Goal: Task Accomplishment & Management: Use online tool/utility

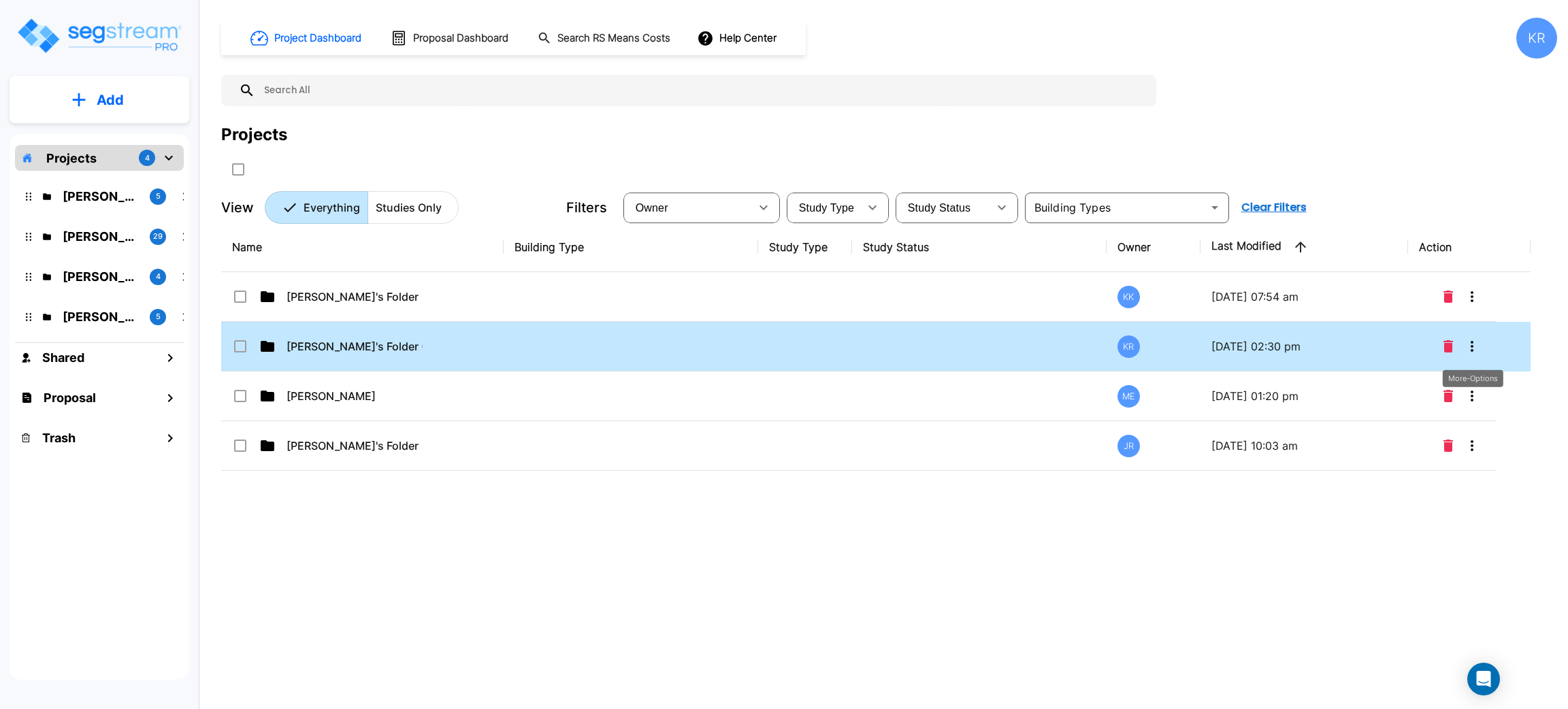
click at [1470, 345] on icon "More-Options" at bounding box center [1472, 347] width 17 height 17
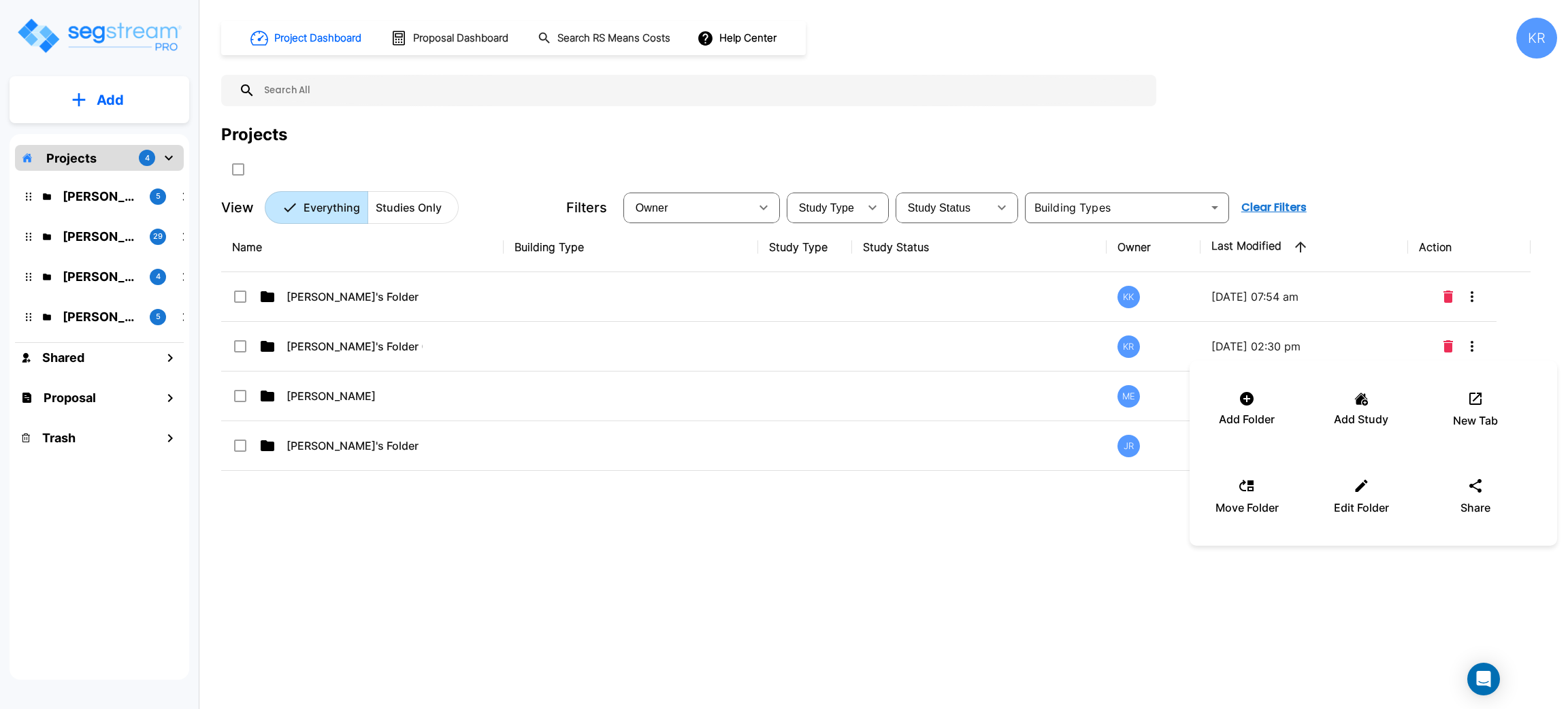
click at [567, 350] on div at bounding box center [784, 354] width 1568 height 709
click at [565, 350] on div "Add Folder Add Study New Tab Move Folder Edit Folder Share" at bounding box center [784, 354] width 1568 height 709
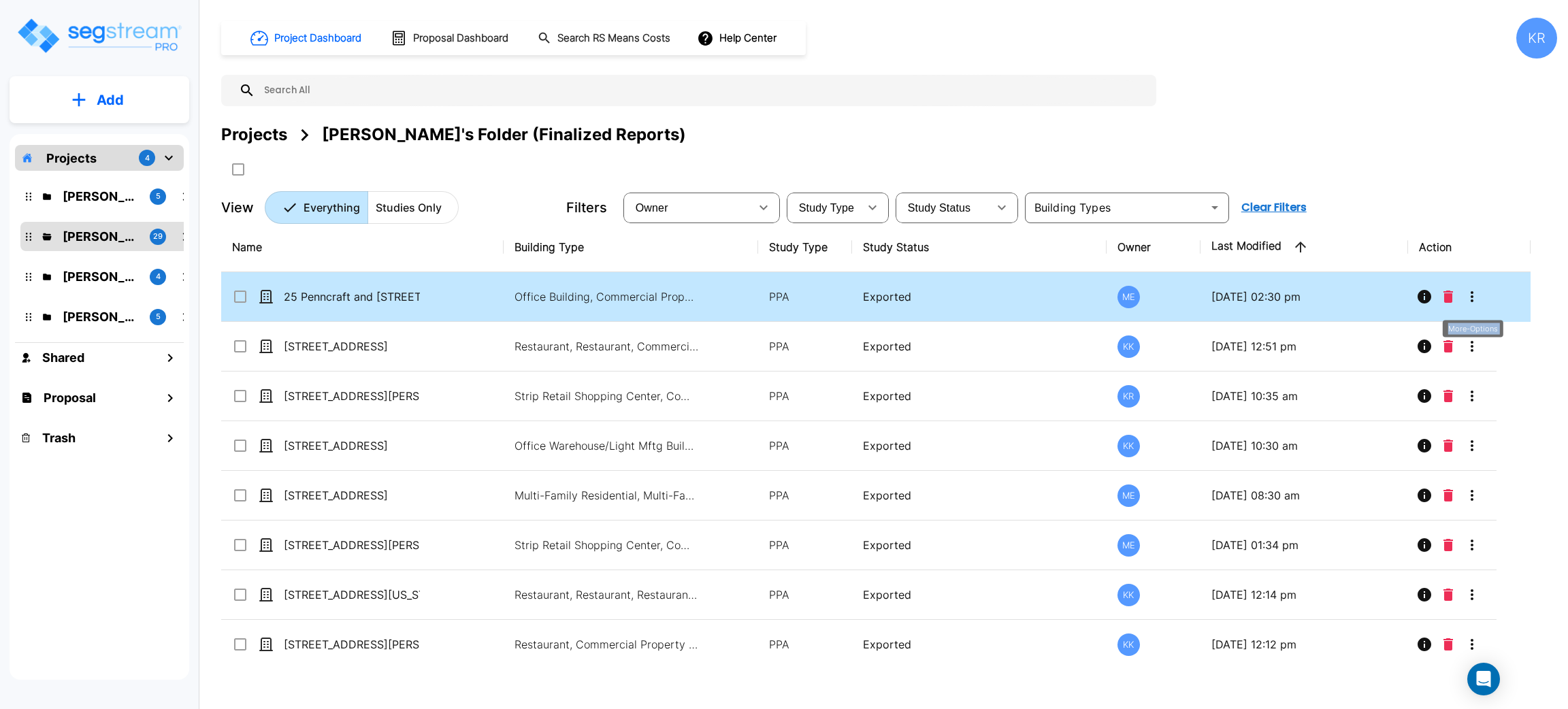
click at [1470, 300] on icon "More-Options" at bounding box center [1472, 297] width 17 height 17
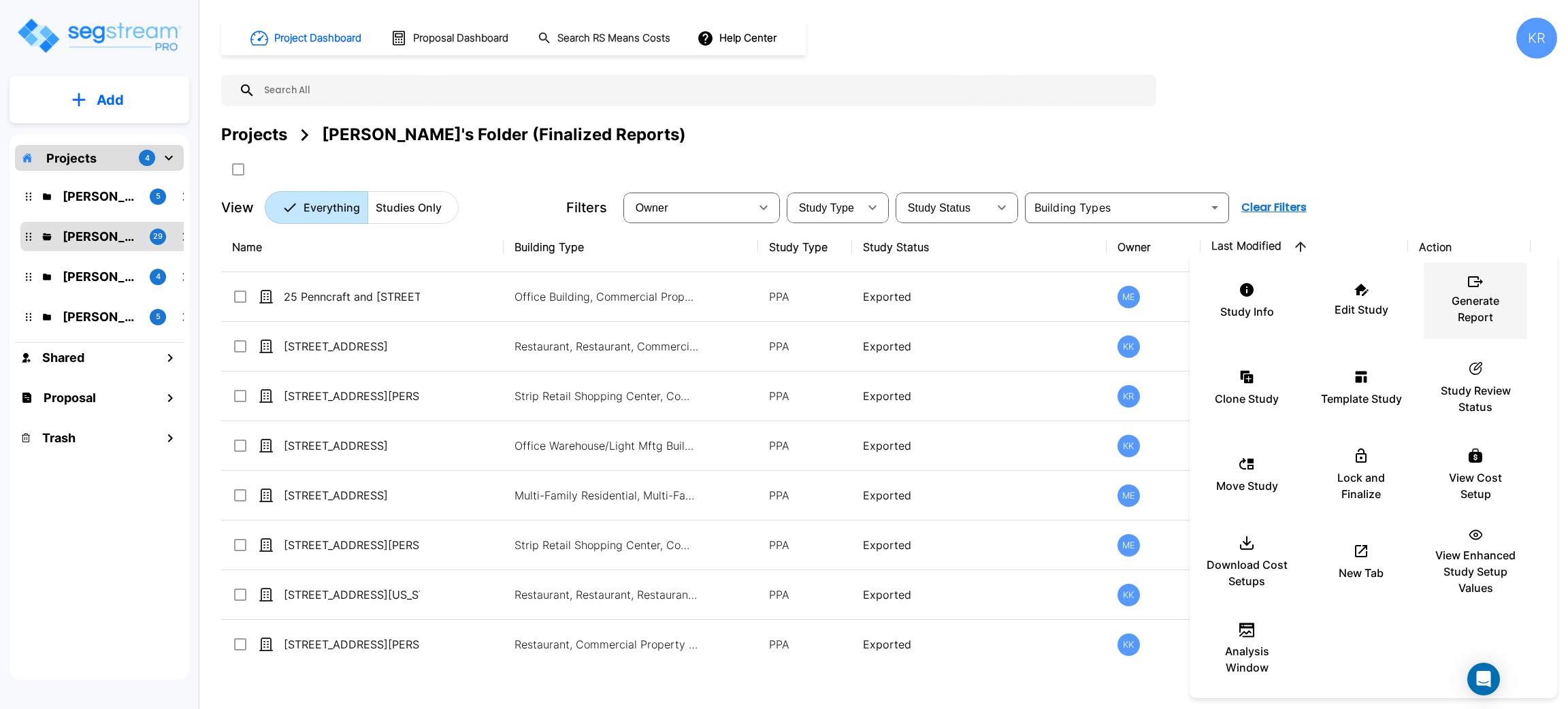
click at [1485, 301] on p "Generate Report" at bounding box center [1475, 308] width 82 height 32
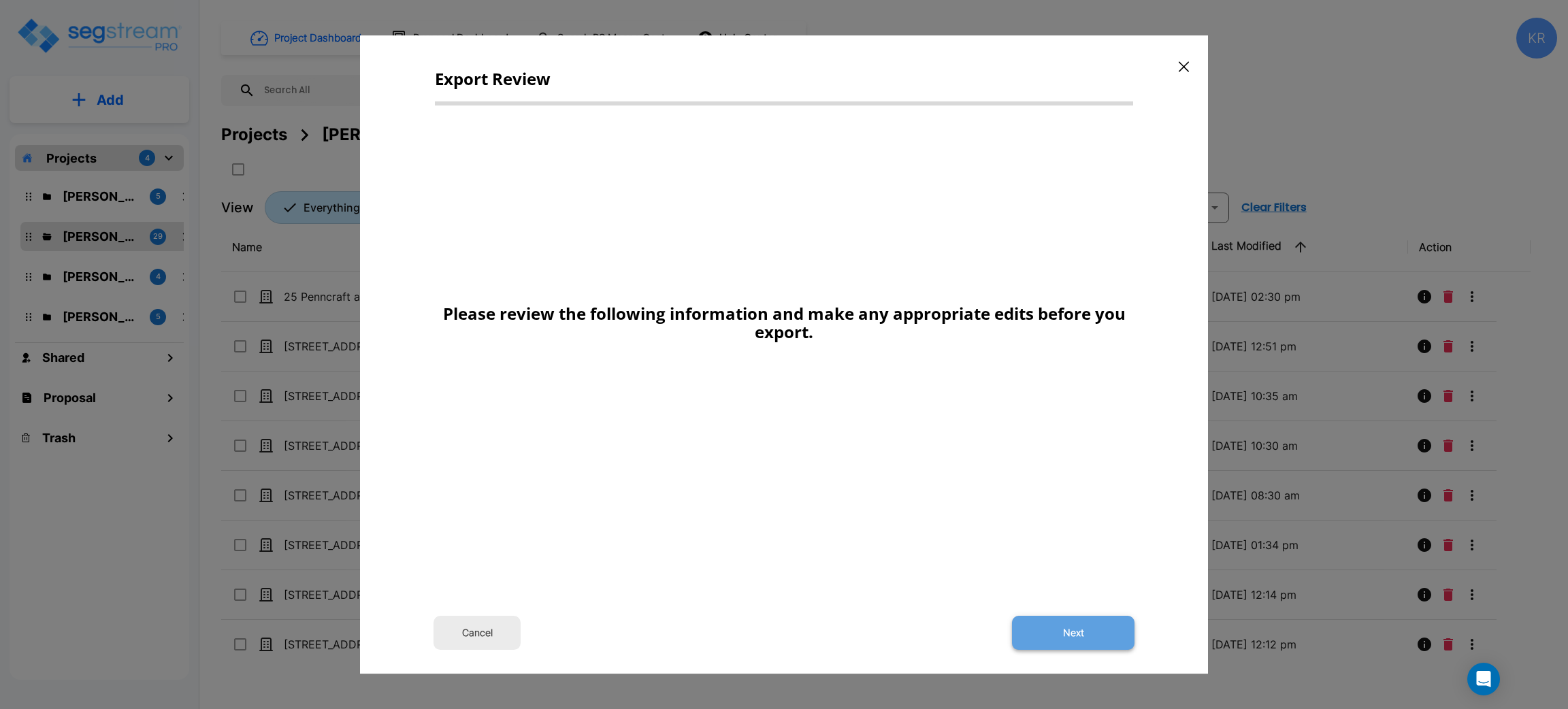
click at [1069, 635] on button "Next" at bounding box center [1073, 632] width 123 height 34
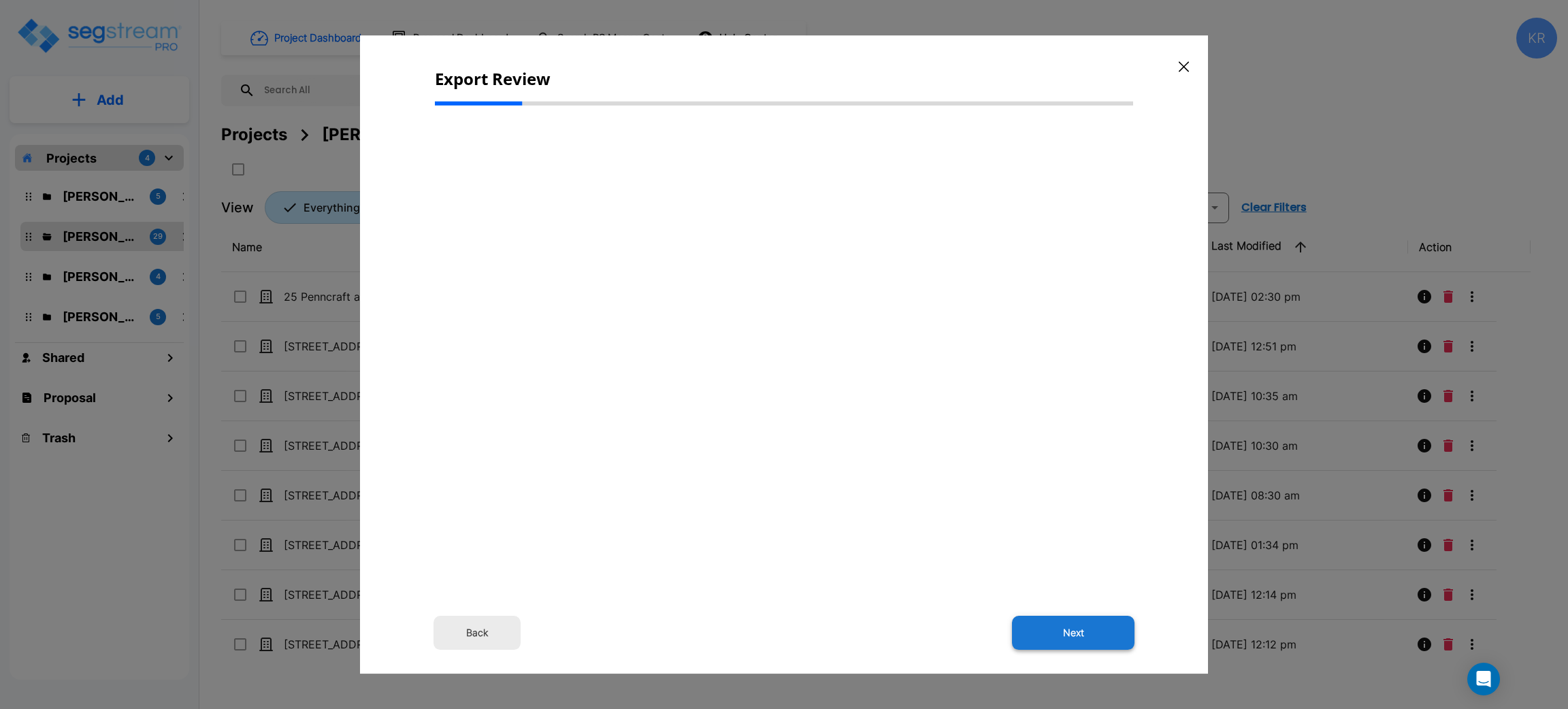
click at [1070, 633] on button "Next" at bounding box center [1073, 632] width 123 height 34
click at [472, 629] on button "Back" at bounding box center [477, 632] width 87 height 34
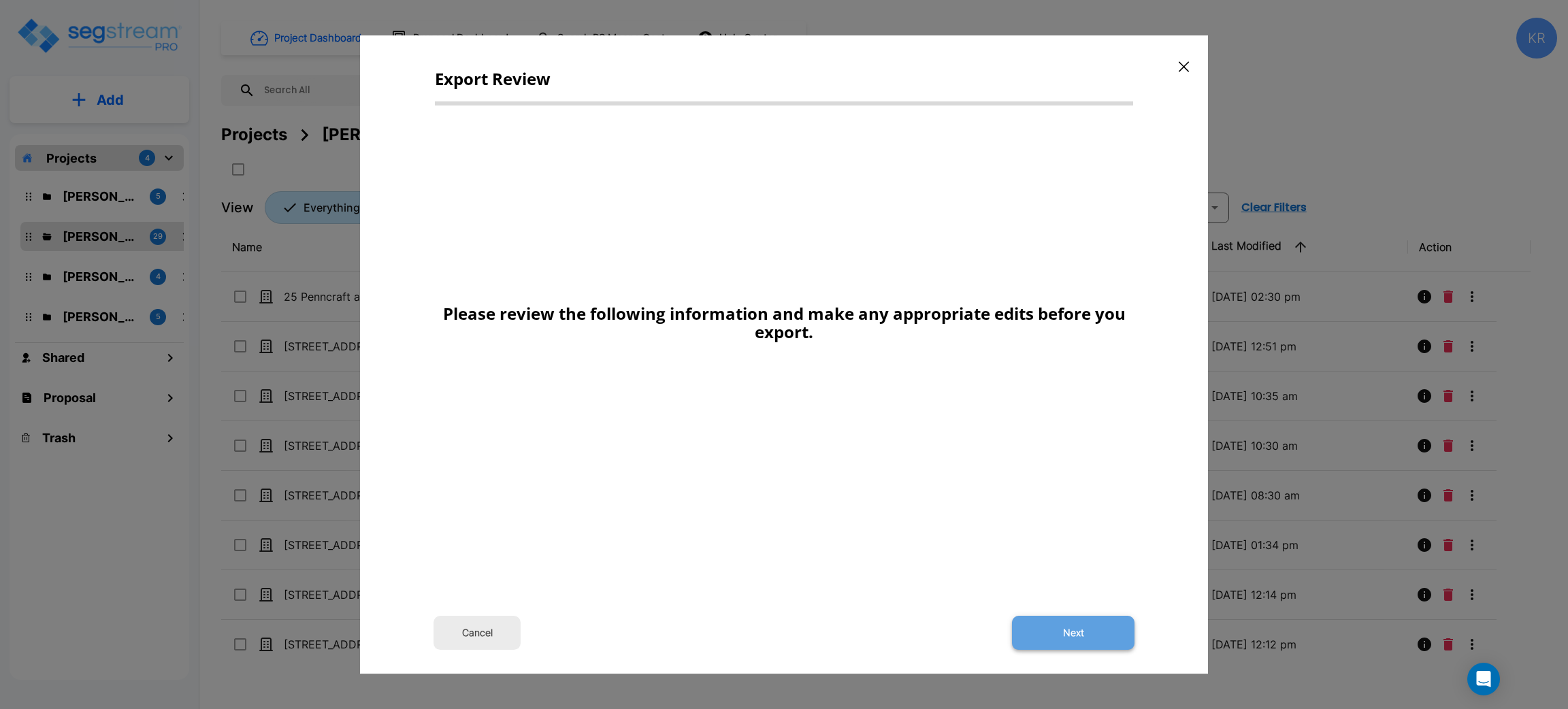
click at [1076, 638] on button "Next" at bounding box center [1073, 632] width 123 height 34
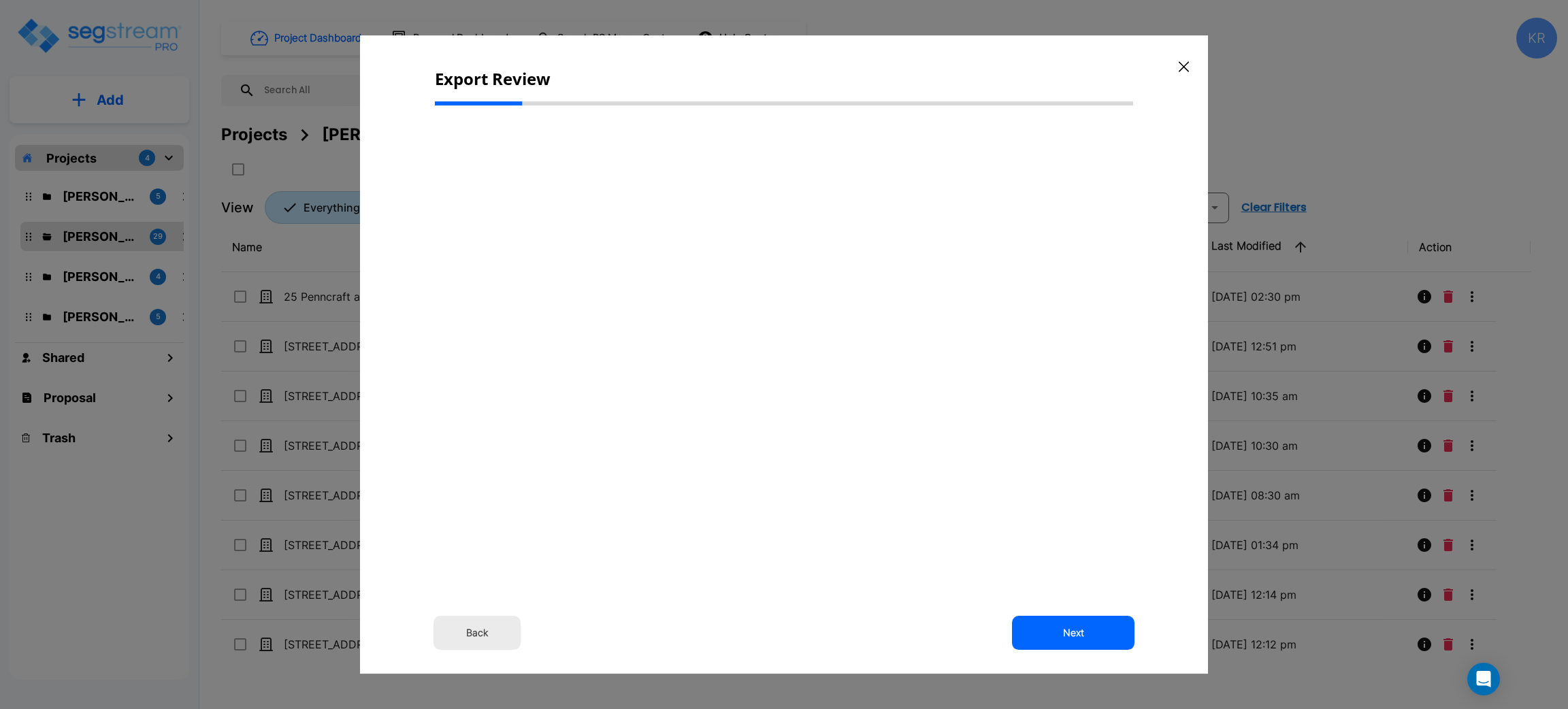
click at [477, 631] on button "Back" at bounding box center [477, 632] width 87 height 34
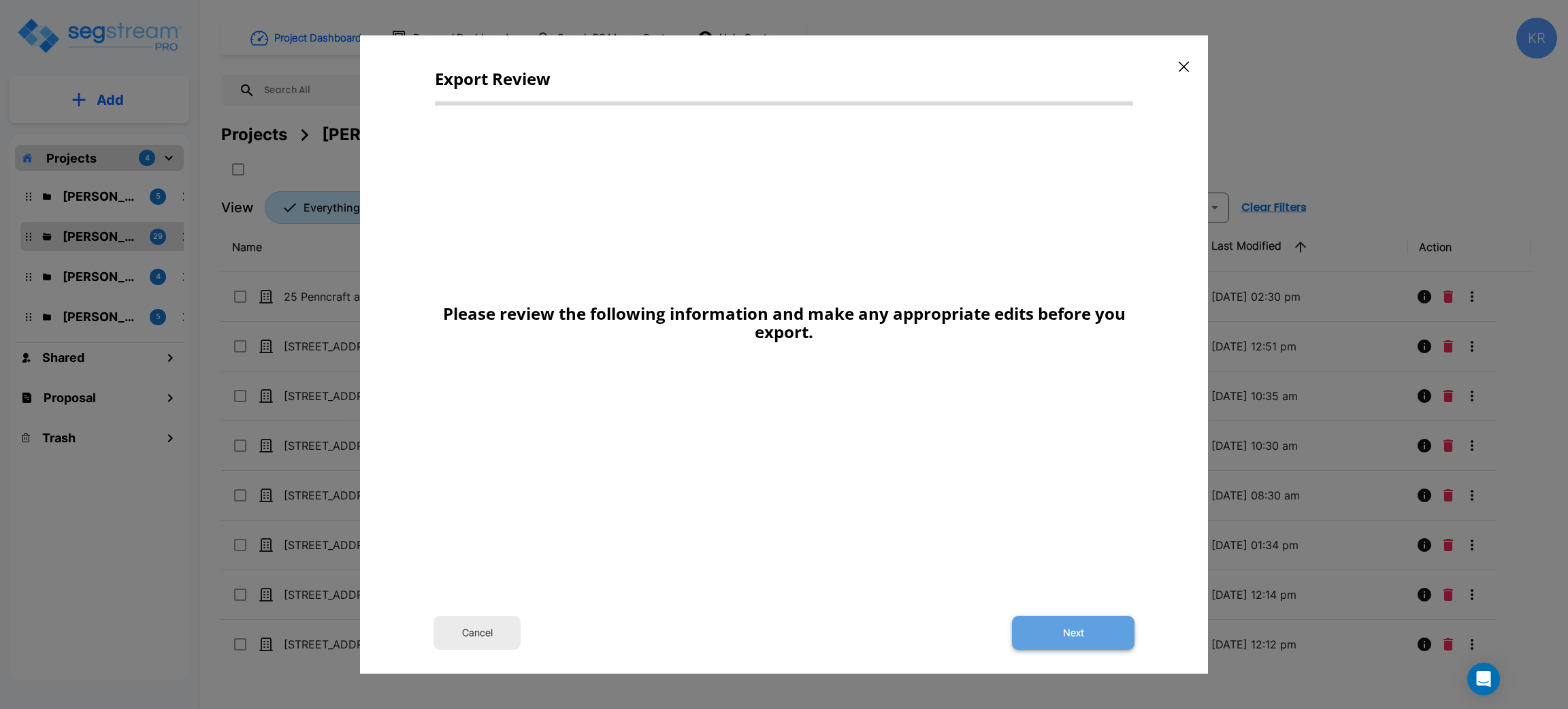
click at [1092, 623] on button "Next" at bounding box center [1073, 632] width 123 height 34
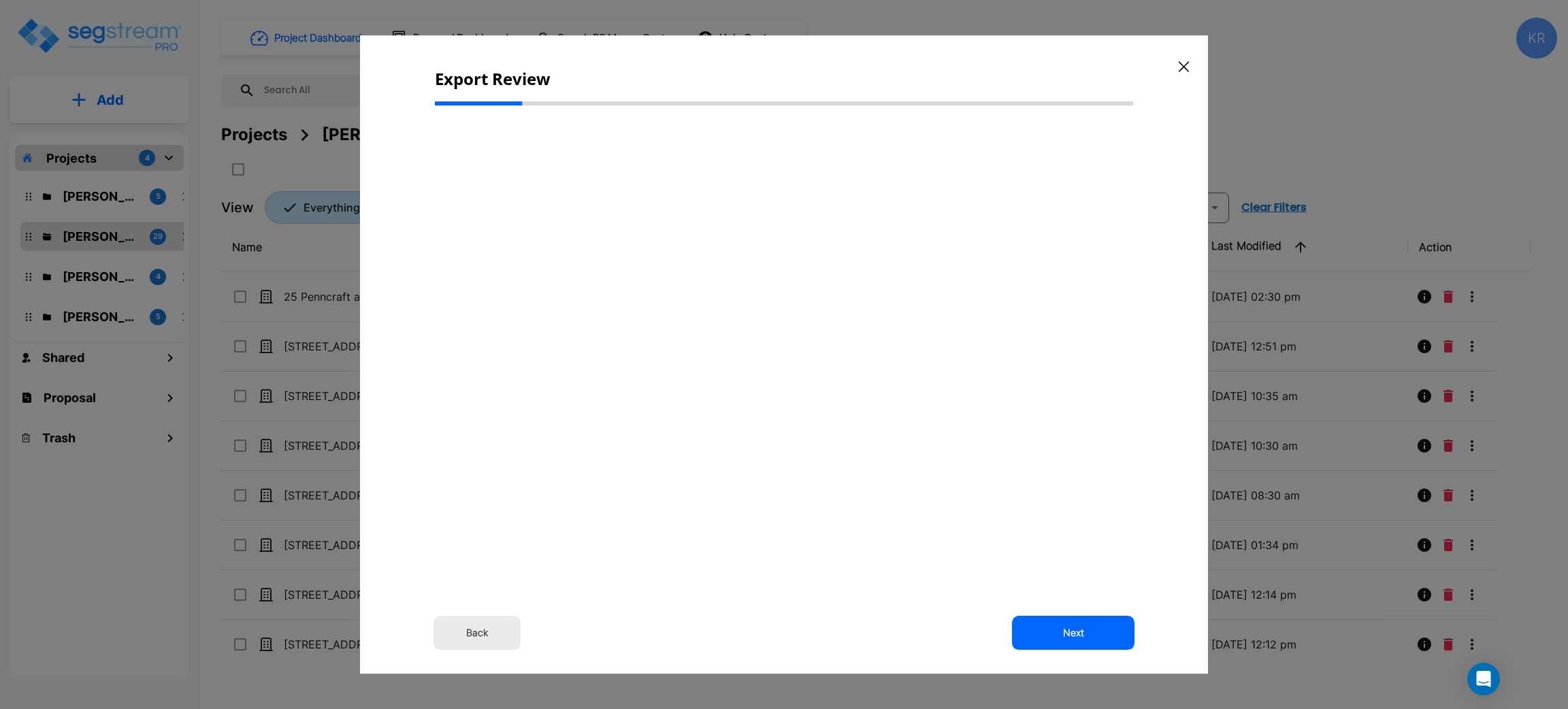
click at [477, 631] on button "Back" at bounding box center [477, 632] width 87 height 34
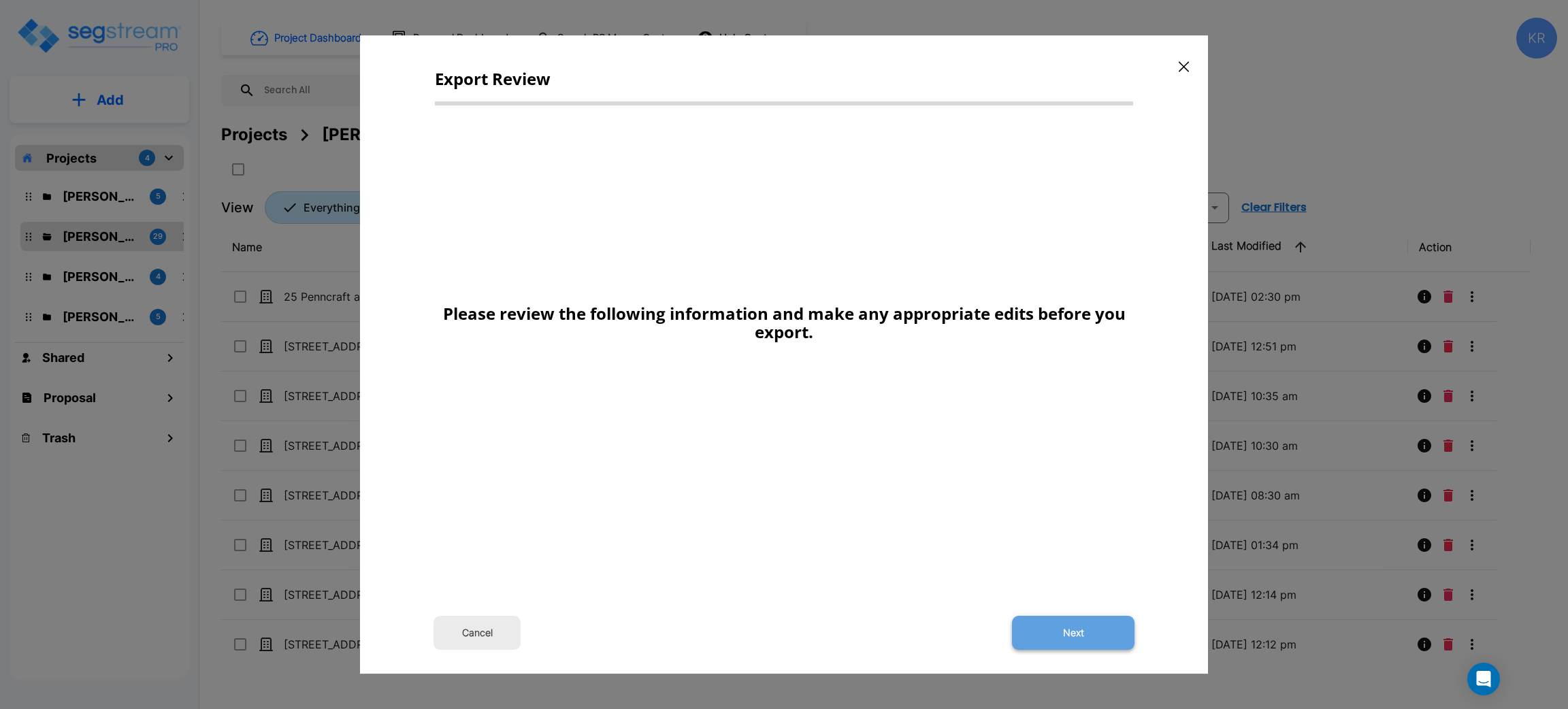
click at [1076, 632] on button "Next" at bounding box center [1073, 632] width 123 height 34
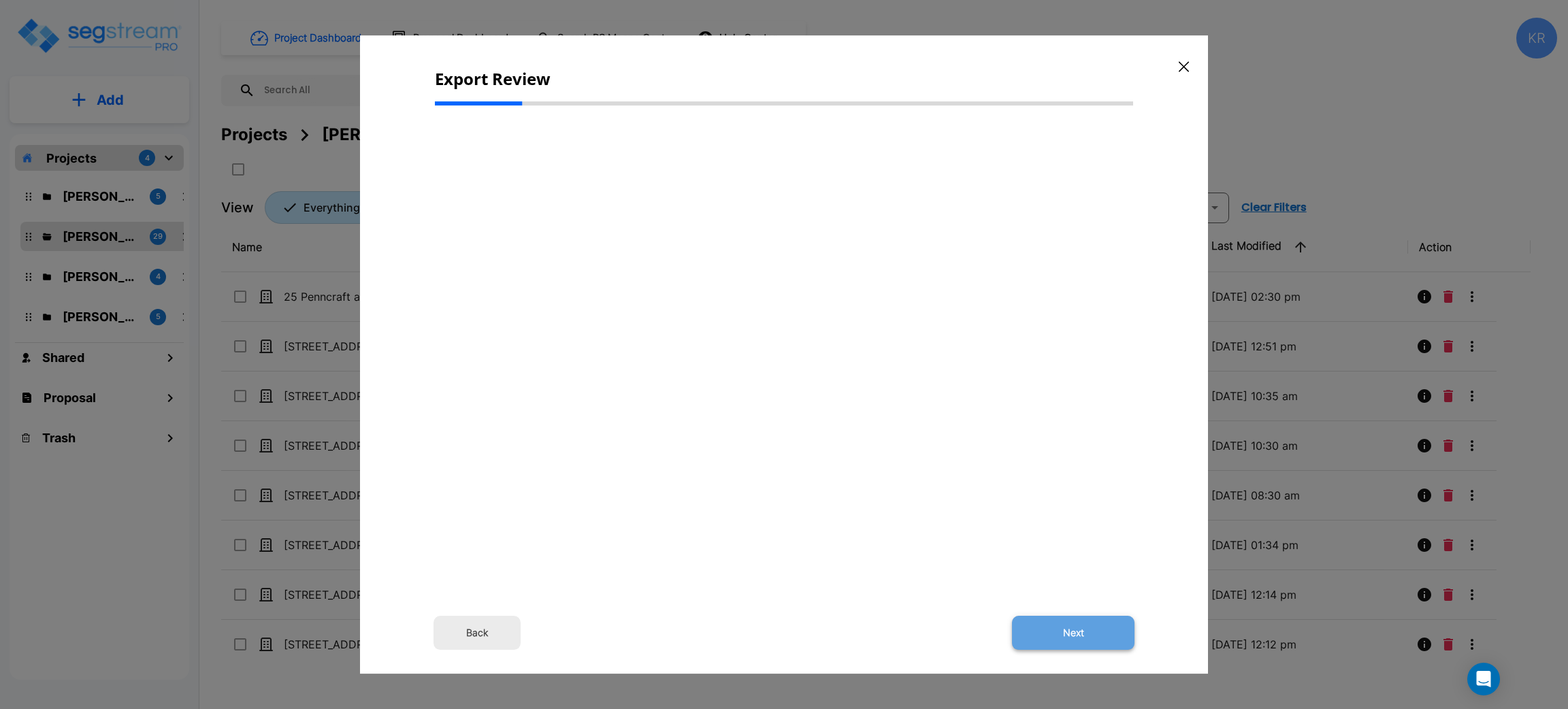
click at [1077, 633] on button "Next" at bounding box center [1073, 632] width 123 height 34
click at [1187, 64] on icon "button" at bounding box center [1184, 66] width 11 height 11
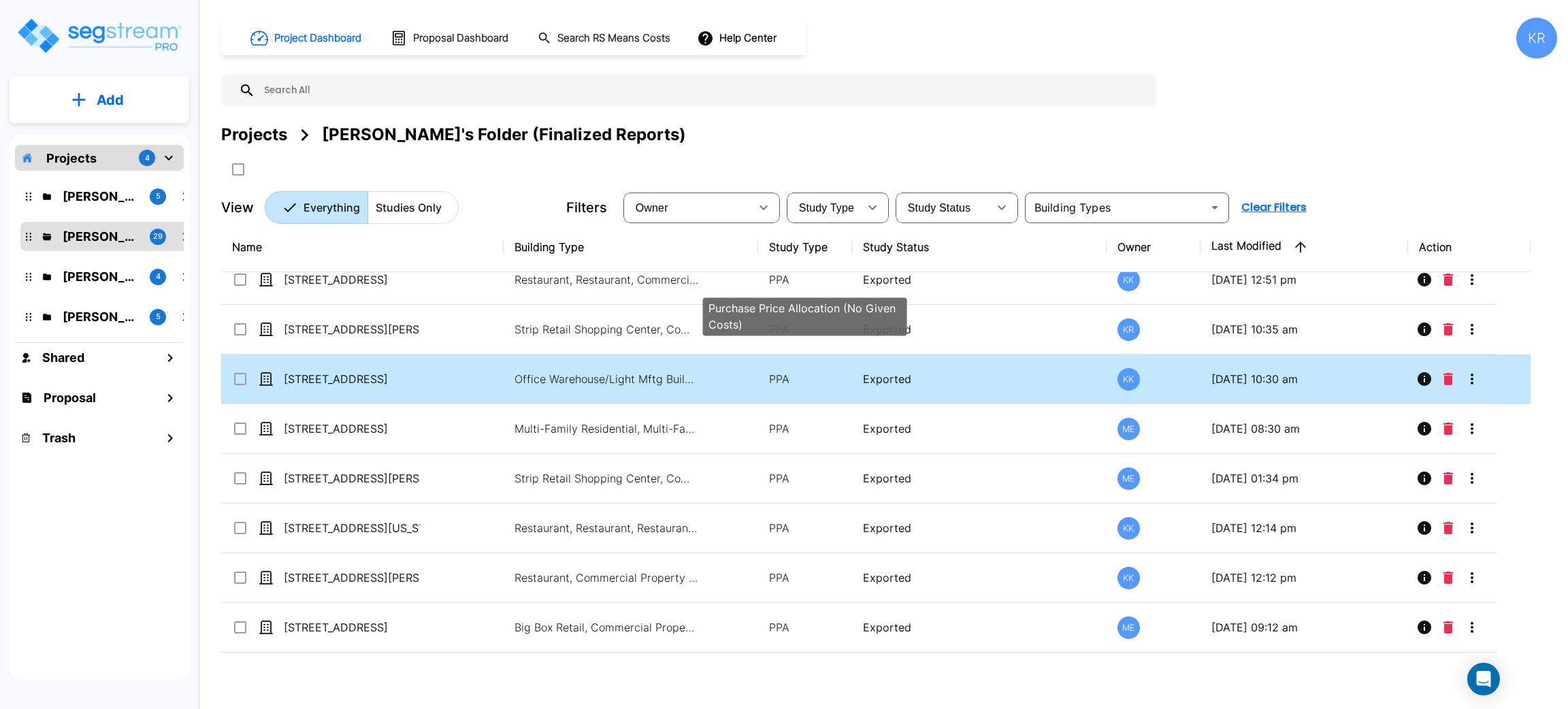
scroll to position [102, 0]
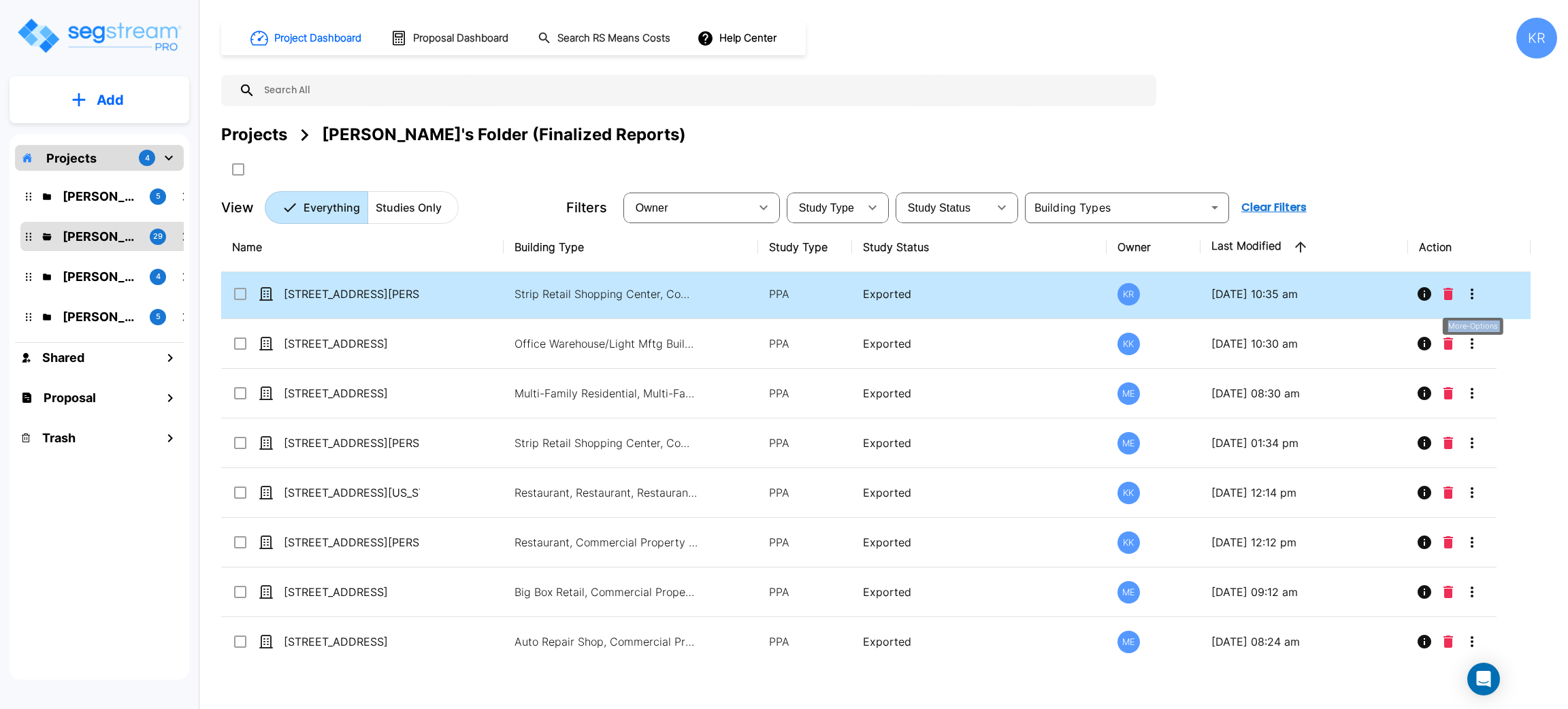
click at [1476, 295] on icon "More-Options" at bounding box center [1472, 294] width 17 height 17
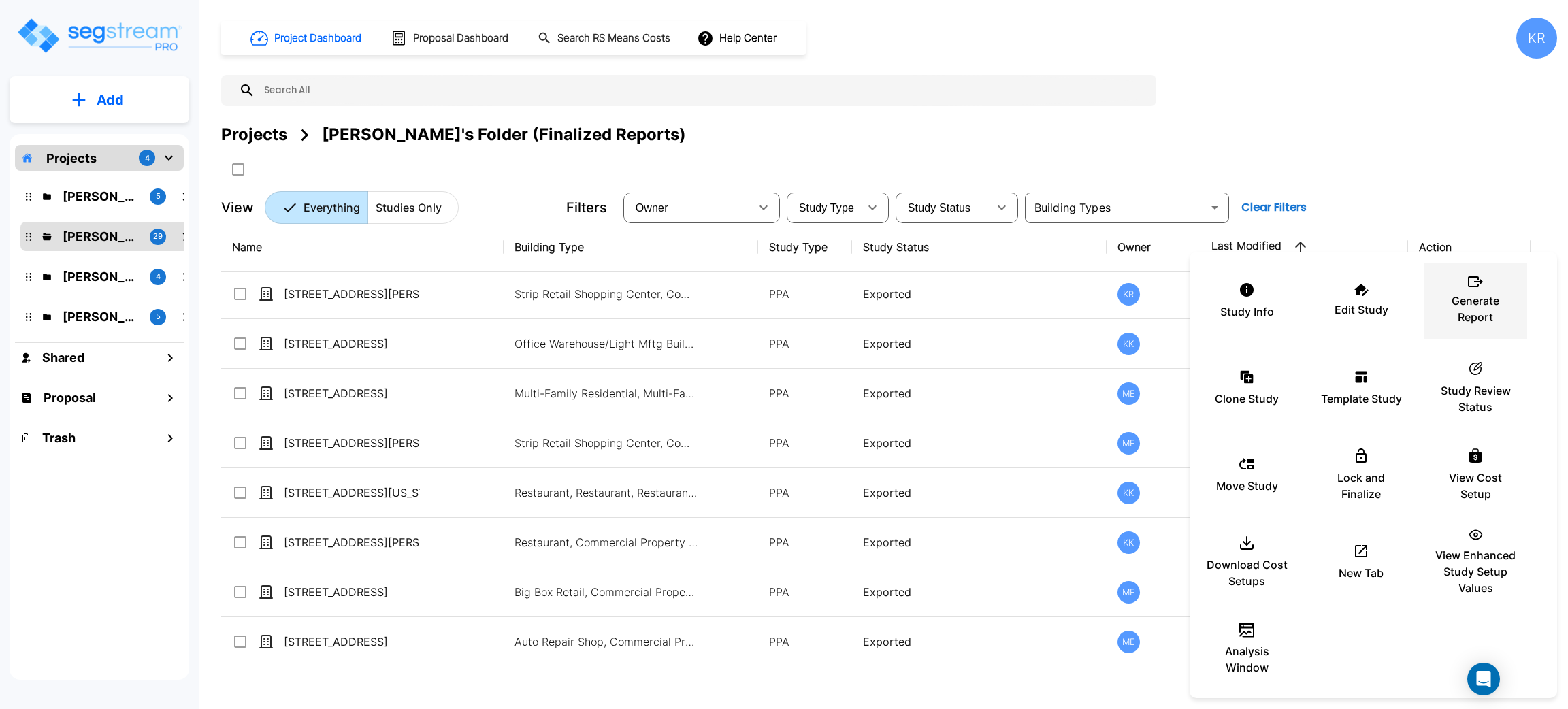
click at [1475, 295] on p "Generate Report" at bounding box center [1475, 308] width 82 height 32
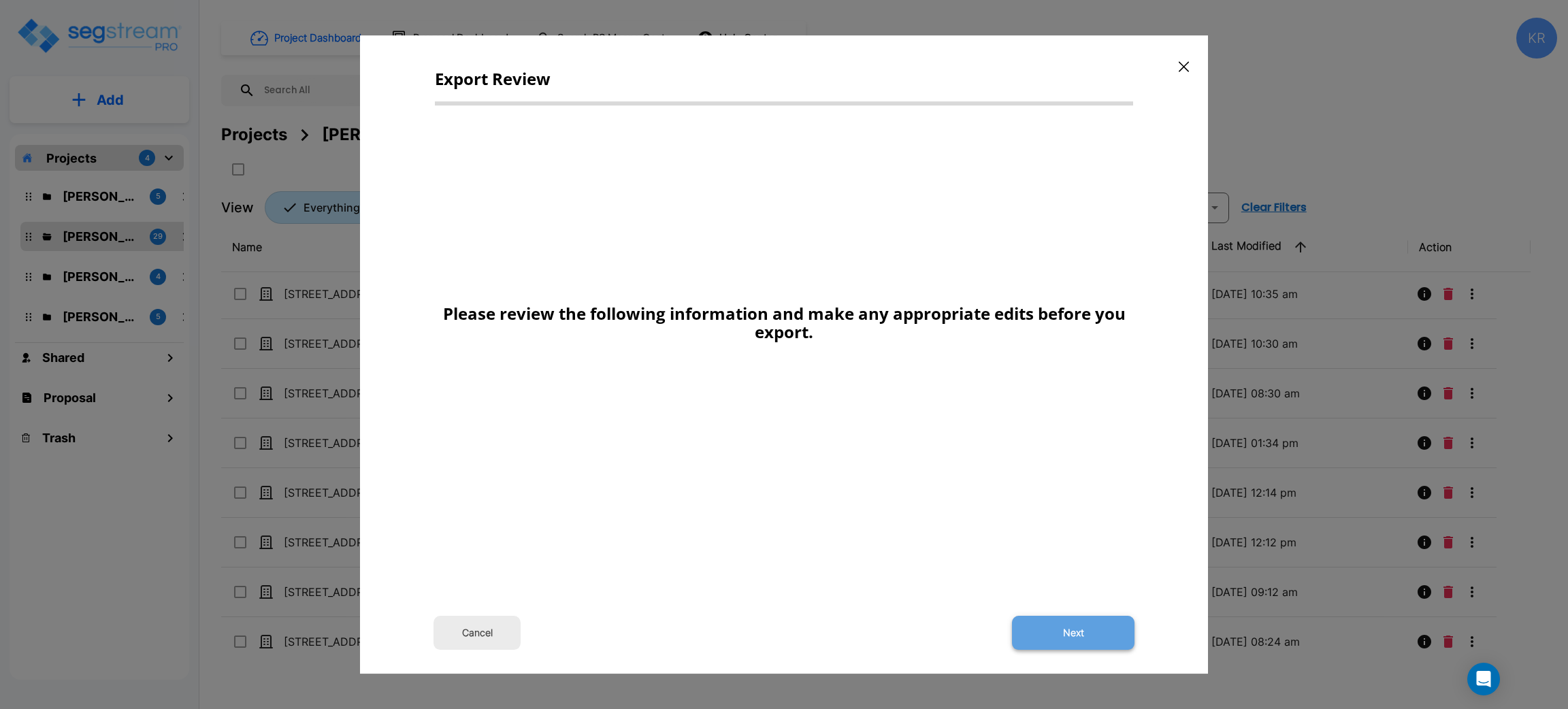
click at [1075, 636] on button "Next" at bounding box center [1073, 632] width 123 height 34
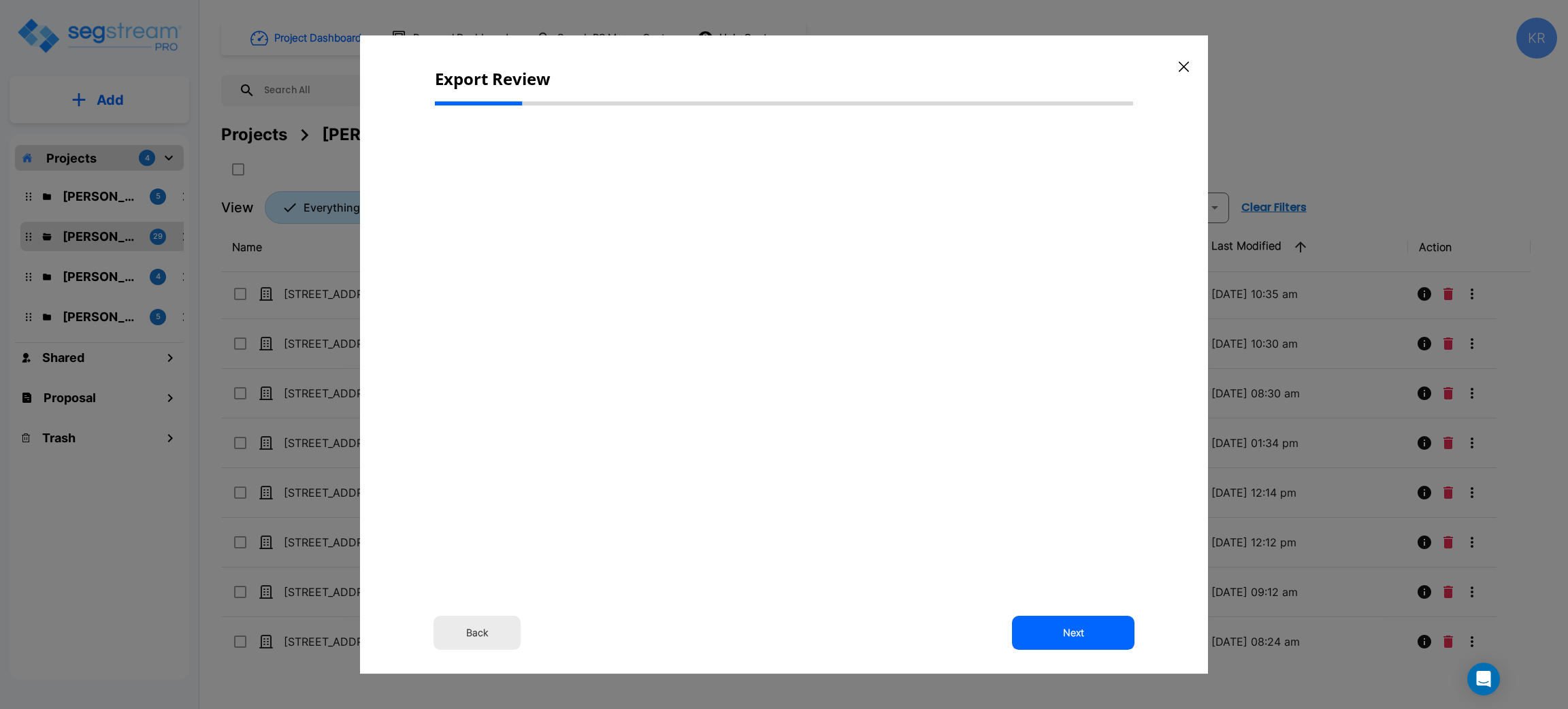
drag, startPoint x: 773, startPoint y: 337, endPoint x: 773, endPoint y: 345, distance: 8.0
click at [773, 345] on div "Back Next" at bounding box center [783, 331] width 698 height 429
click at [780, 342] on div "Back Next" at bounding box center [783, 331] width 698 height 429
click at [782, 345] on div "Back Next" at bounding box center [783, 331] width 698 height 429
click at [785, 347] on div "Back Next" at bounding box center [783, 331] width 698 height 429
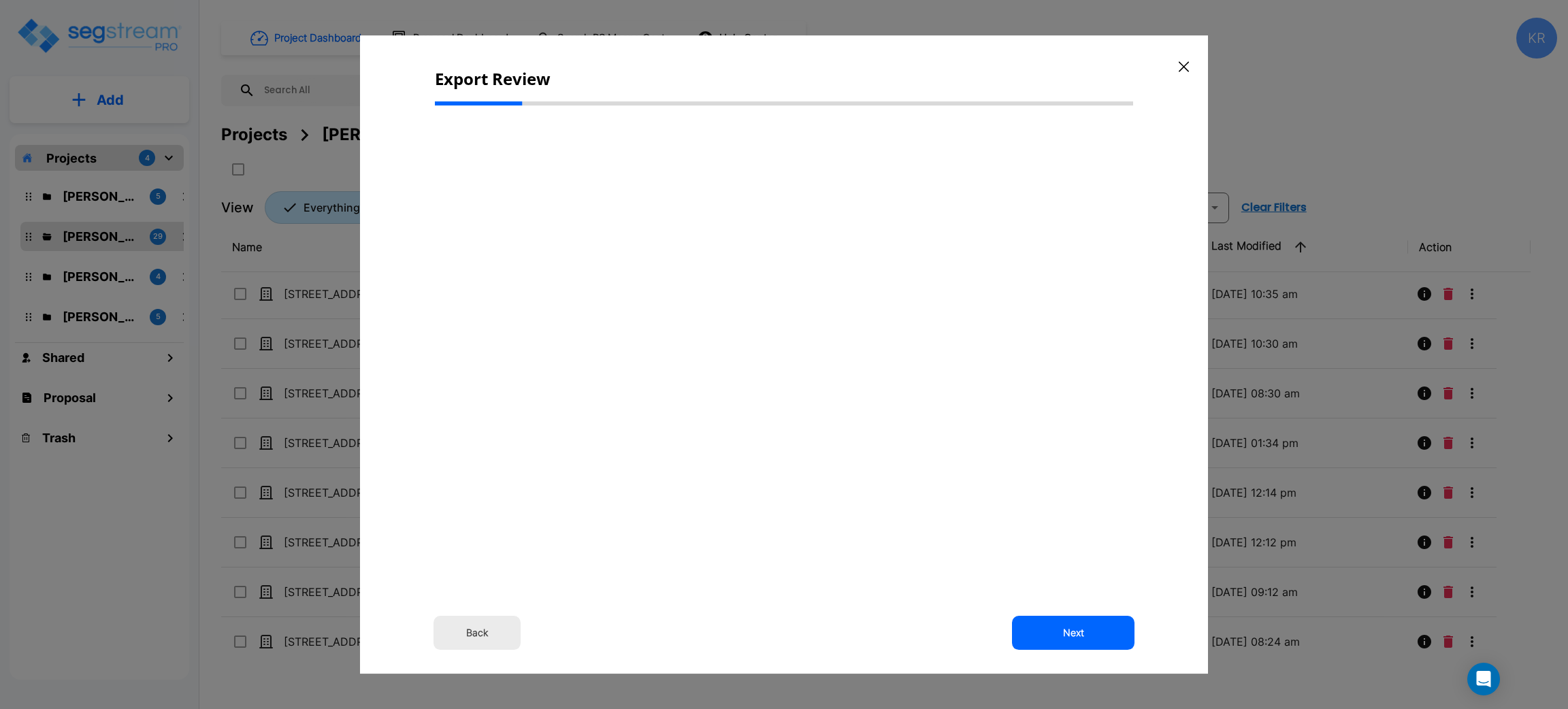
click at [480, 640] on button "Back" at bounding box center [477, 632] width 87 height 34
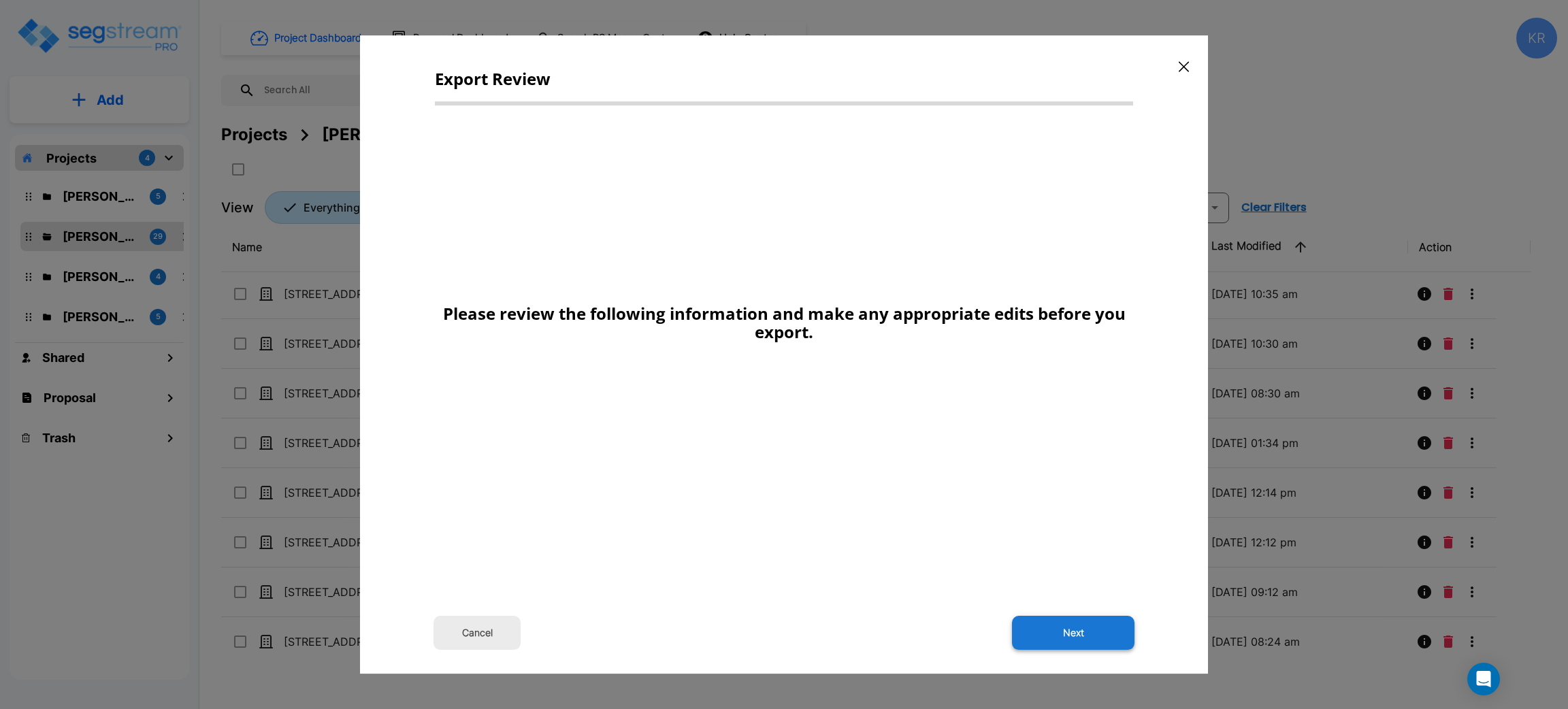
click at [1073, 631] on button "Next" at bounding box center [1073, 632] width 123 height 34
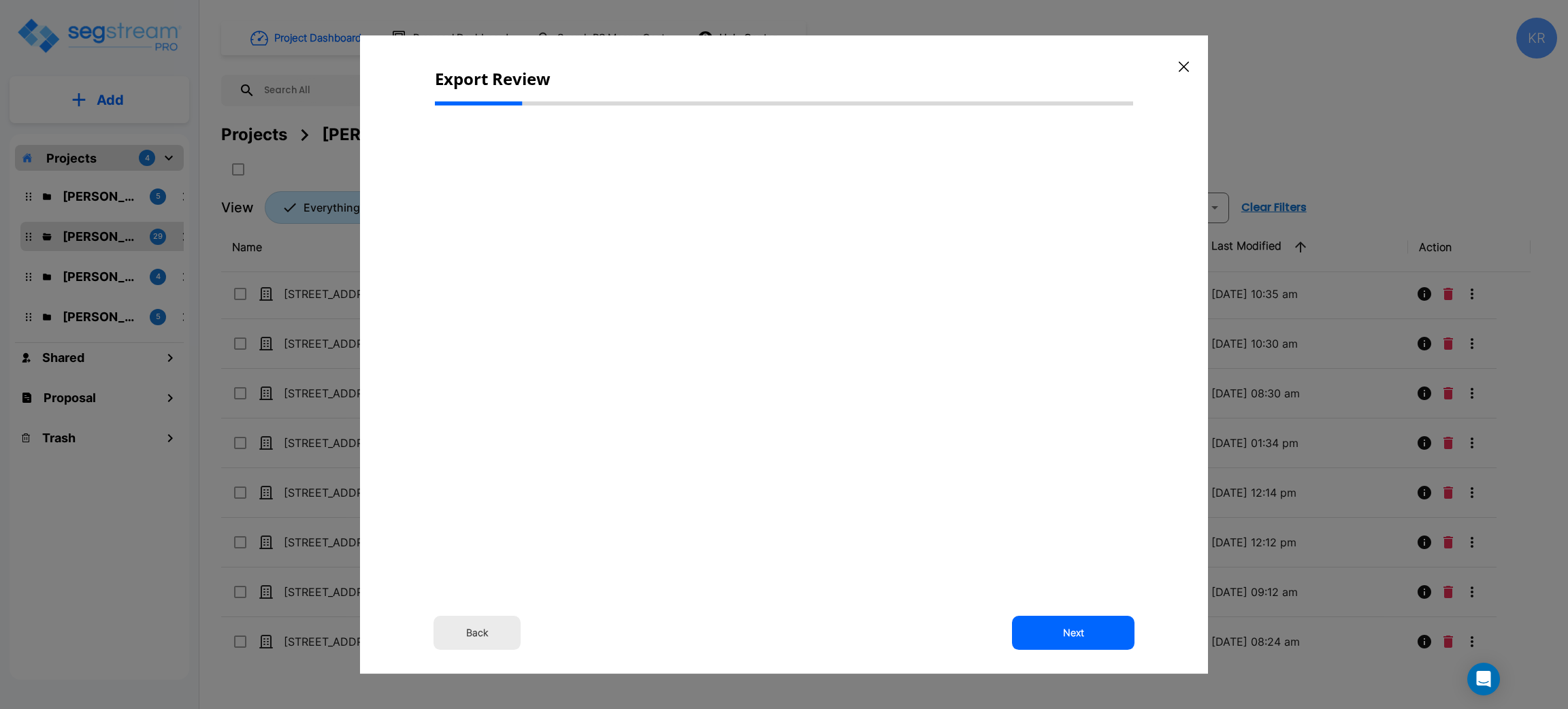
click at [1189, 64] on button "button" at bounding box center [1184, 66] width 21 height 22
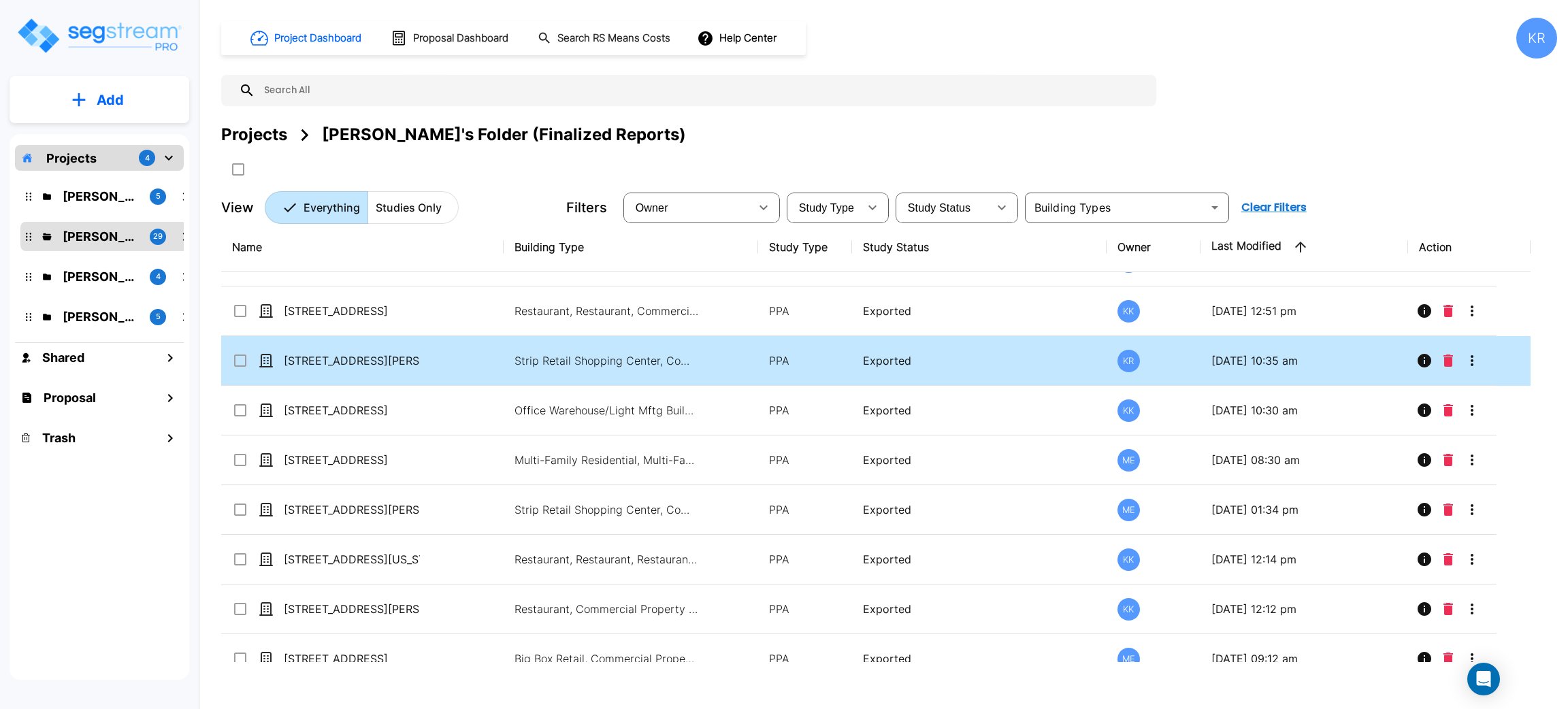
scroll to position [0, 0]
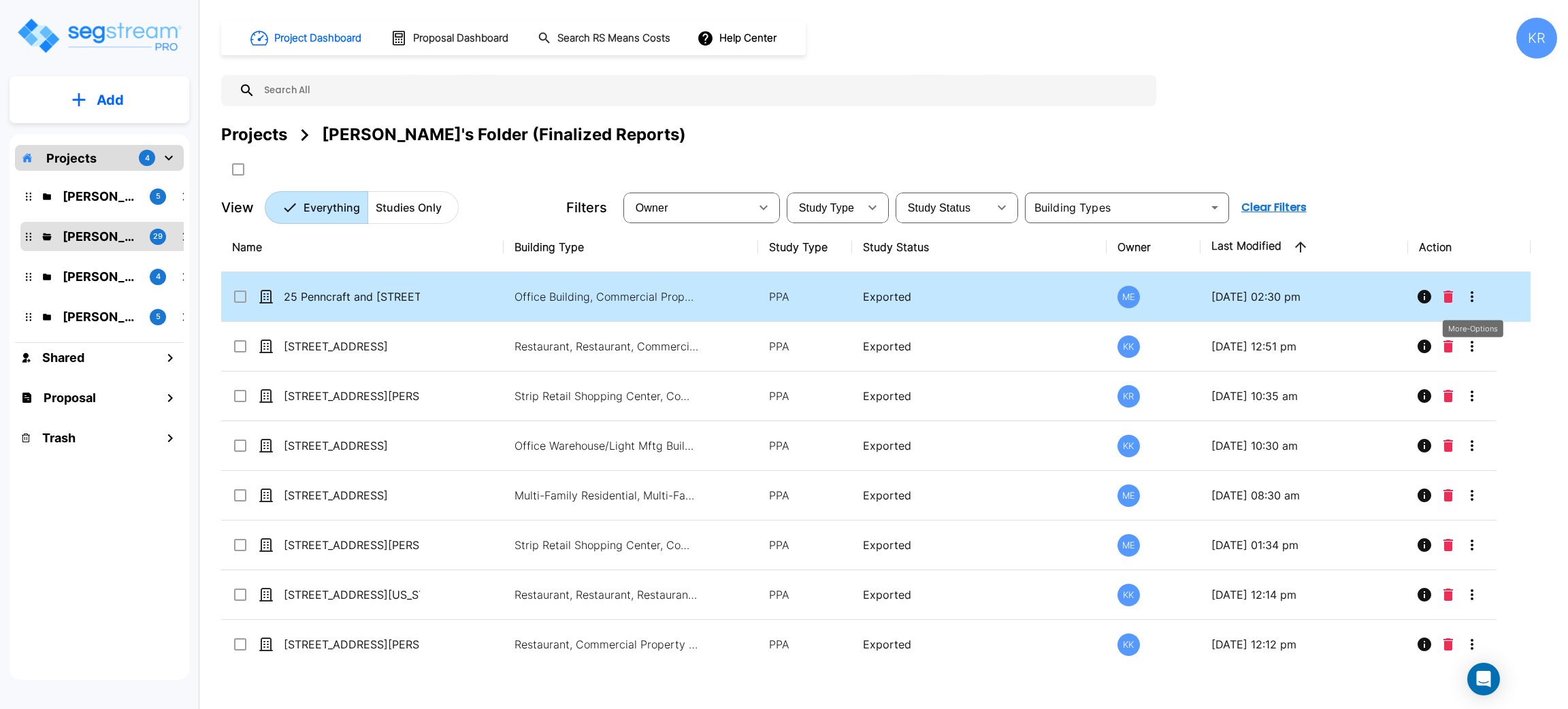
click at [1472, 295] on icon "More-Options" at bounding box center [1472, 297] width 17 height 17
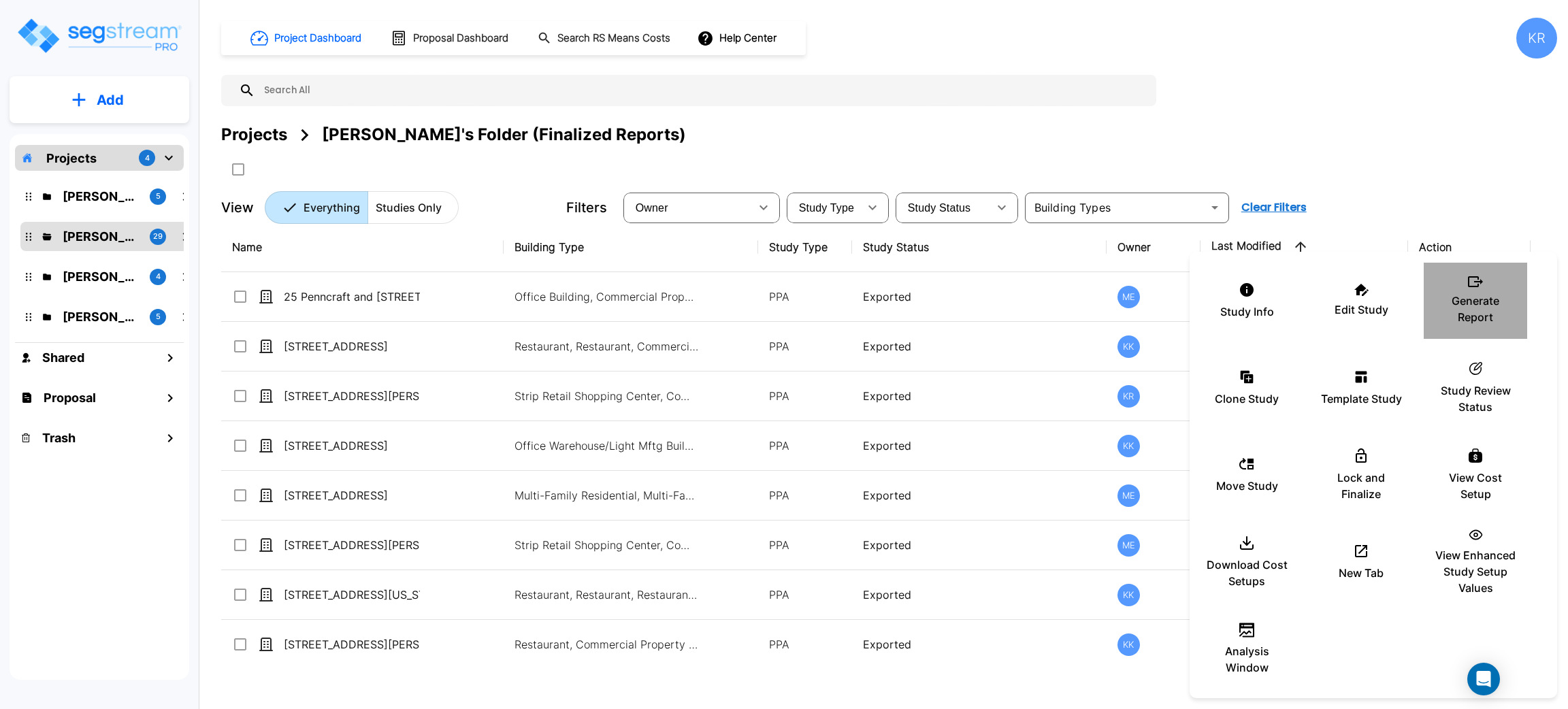
click at [1479, 305] on p "Generate Report" at bounding box center [1475, 308] width 82 height 32
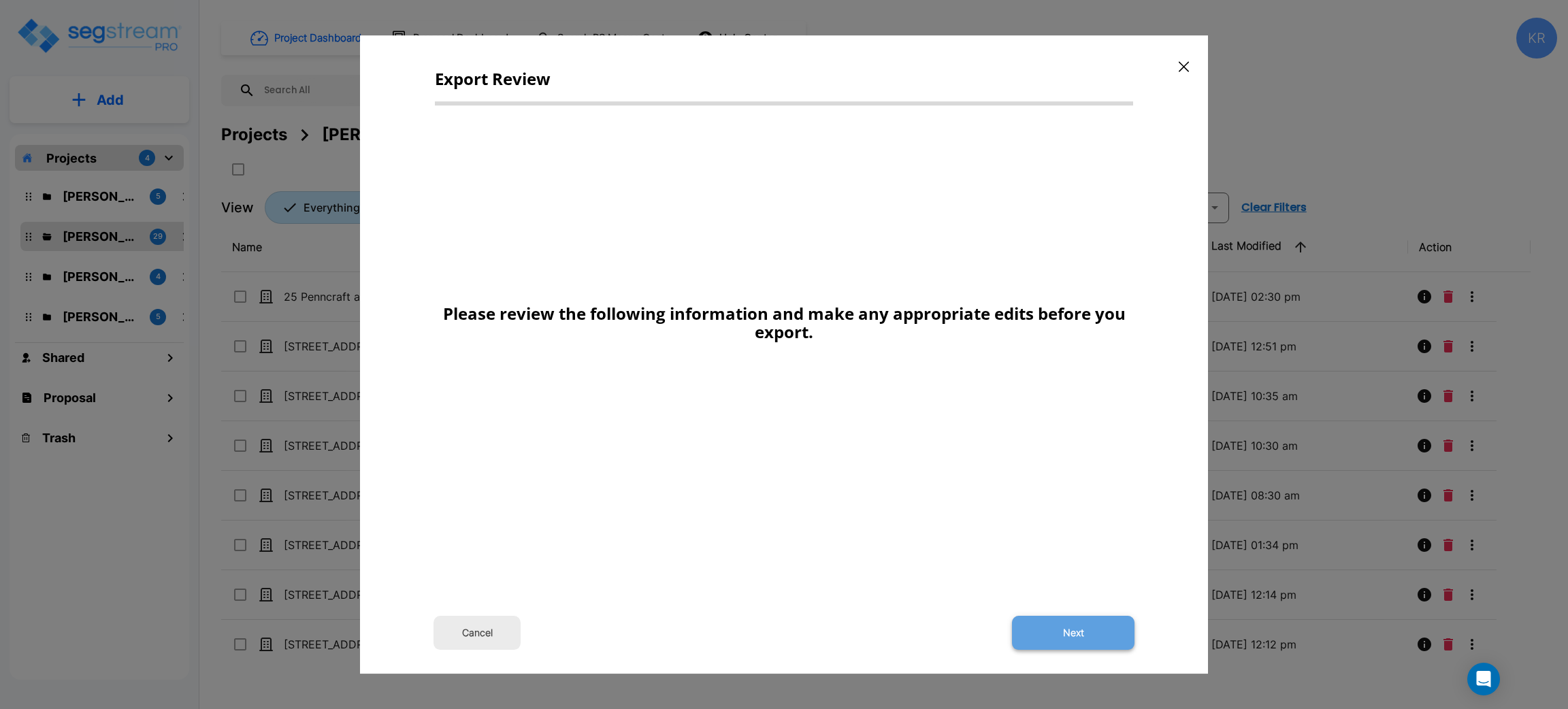
click at [1071, 632] on button "Next" at bounding box center [1073, 632] width 123 height 34
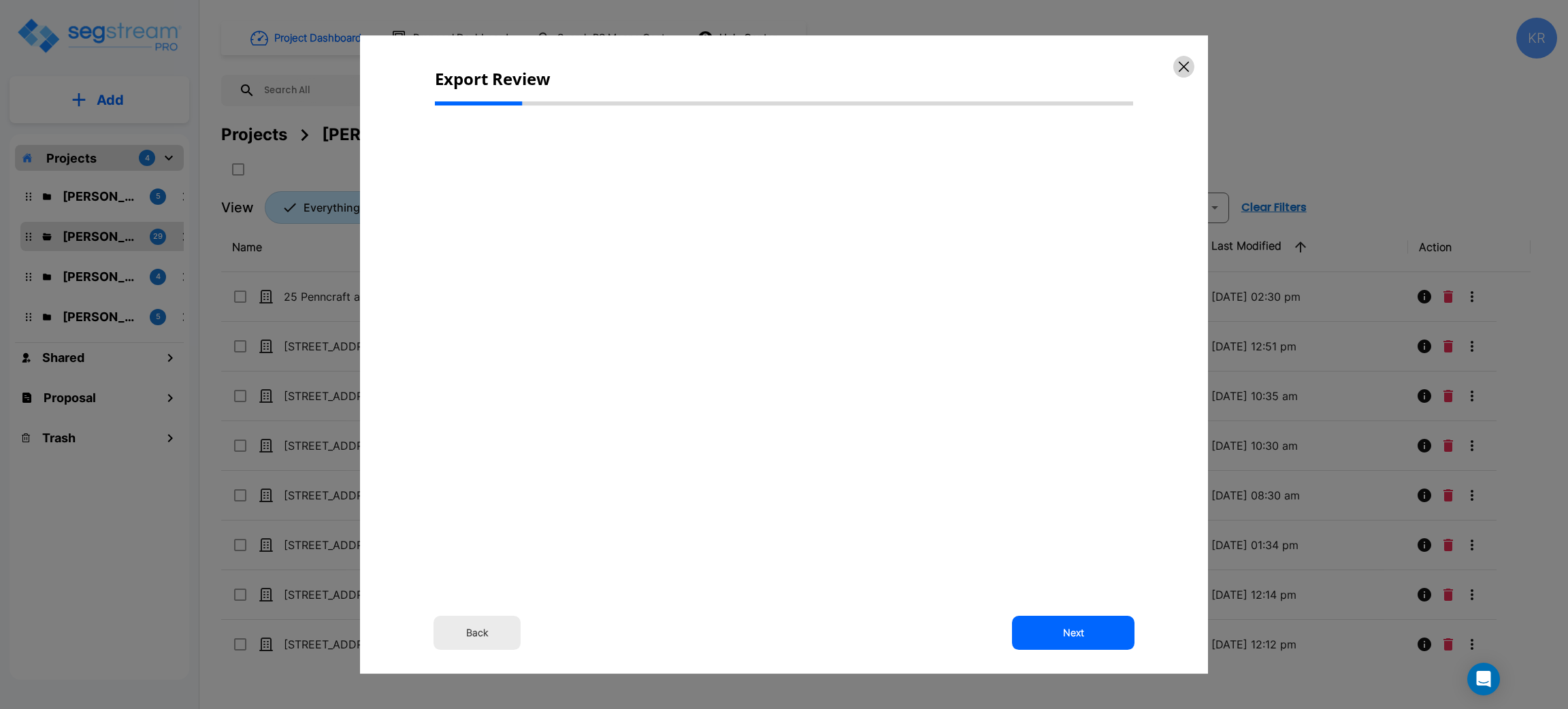
click at [1179, 65] on icon "button" at bounding box center [1184, 66] width 11 height 11
